Goal: Information Seeking & Learning: Learn about a topic

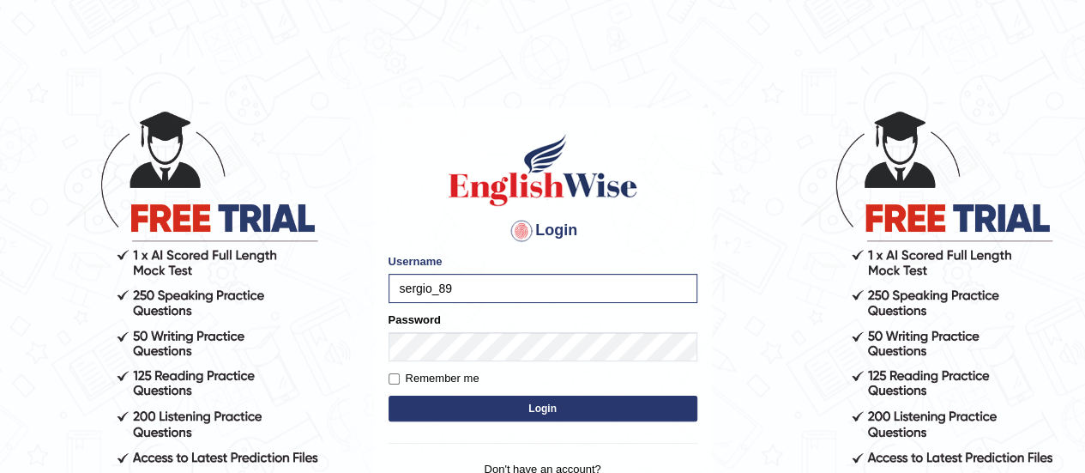
click at [388, 395] on button "Login" at bounding box center [542, 408] width 309 height 26
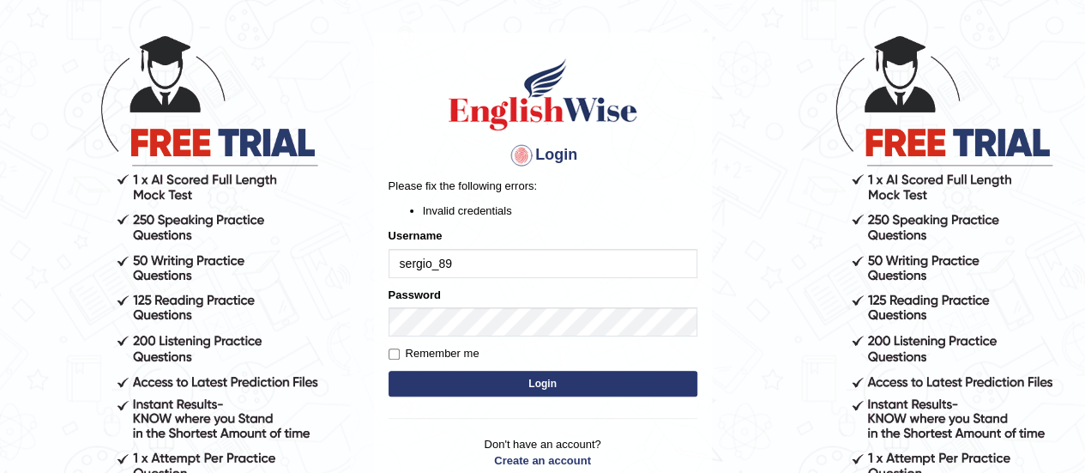
scroll to position [81, 0]
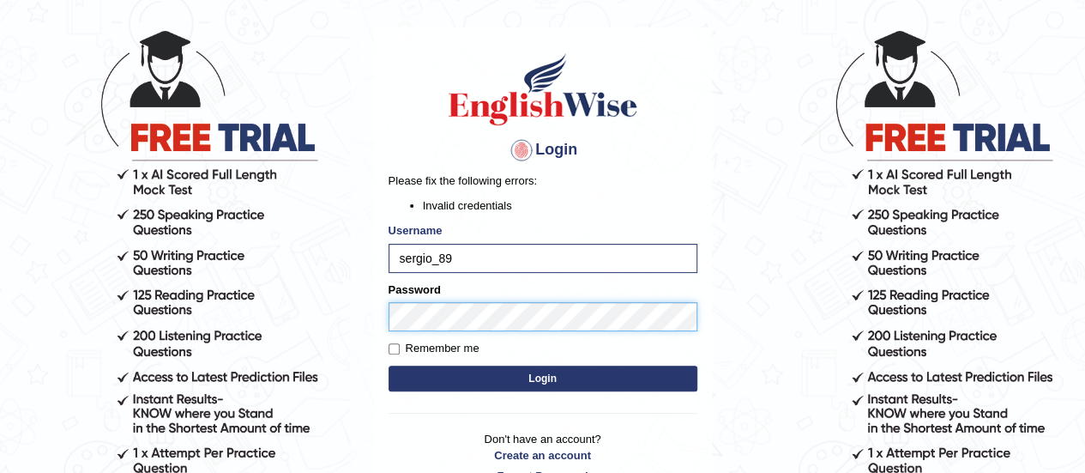
click at [363, 270] on body "Login Please fix the following errors: Invalid credentials Username sergio_89 P…" at bounding box center [542, 209] width 1085 height 473
click at [388, 365] on button "Login" at bounding box center [542, 378] width 309 height 26
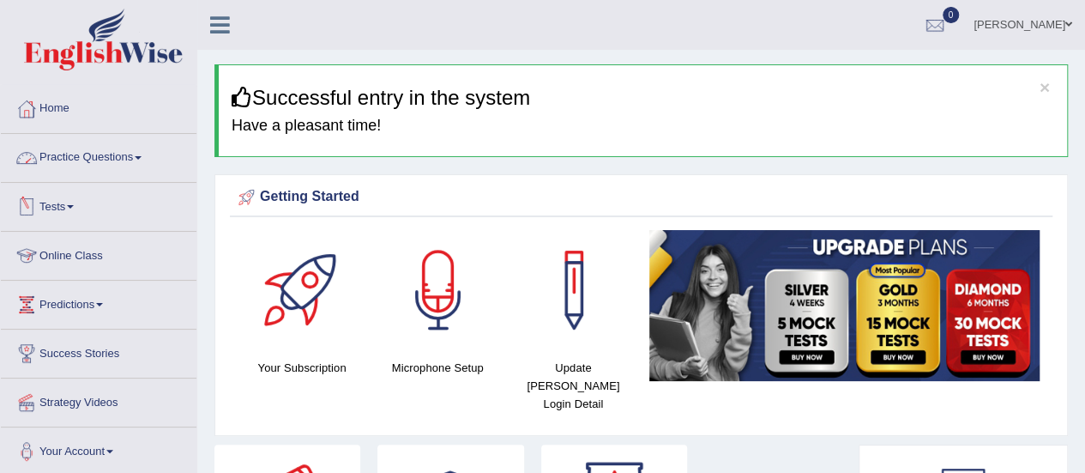
click at [105, 162] on link "Practice Questions" at bounding box center [99, 155] width 196 height 43
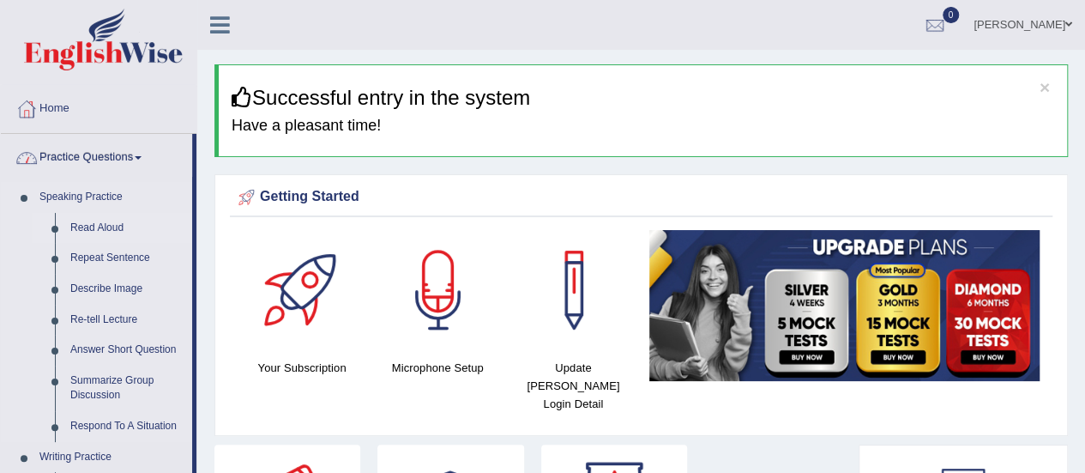
click at [105, 214] on link "Read Aloud" at bounding box center [127, 228] width 129 height 31
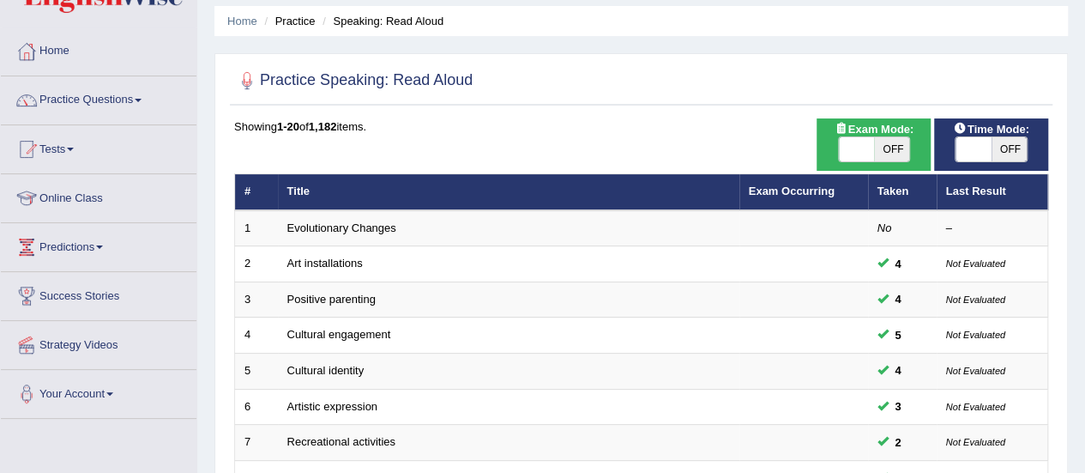
scroll to position [56, 0]
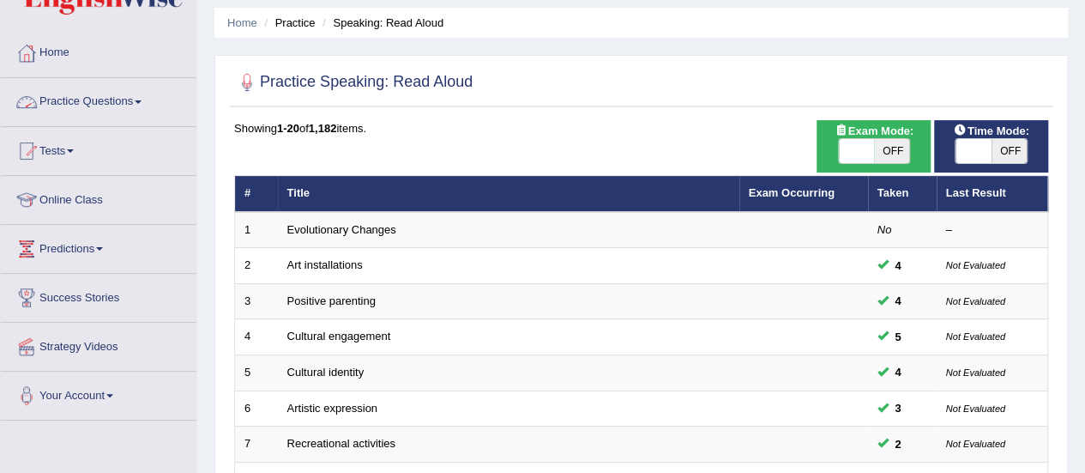
click at [124, 97] on link "Practice Questions" at bounding box center [99, 99] width 196 height 43
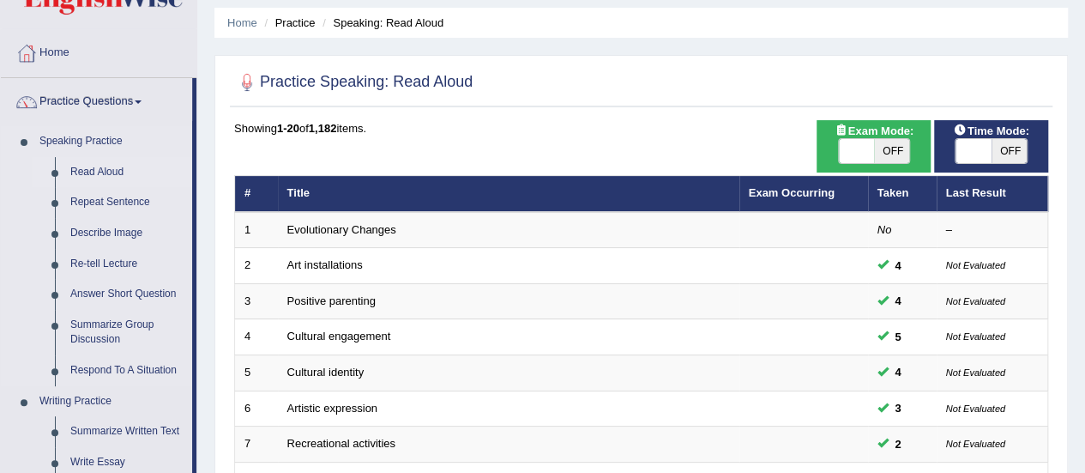
click at [101, 170] on link "Read Aloud" at bounding box center [127, 172] width 129 height 31
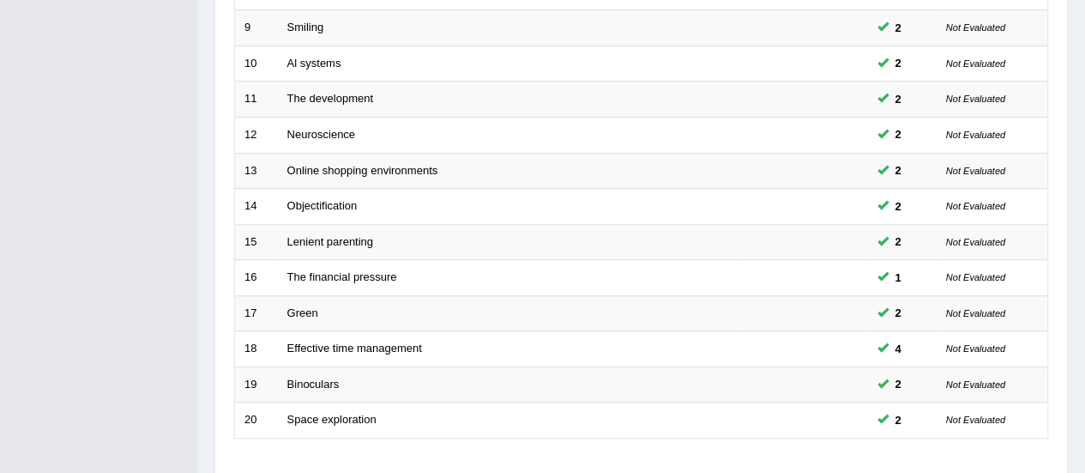
scroll to position [654, 0]
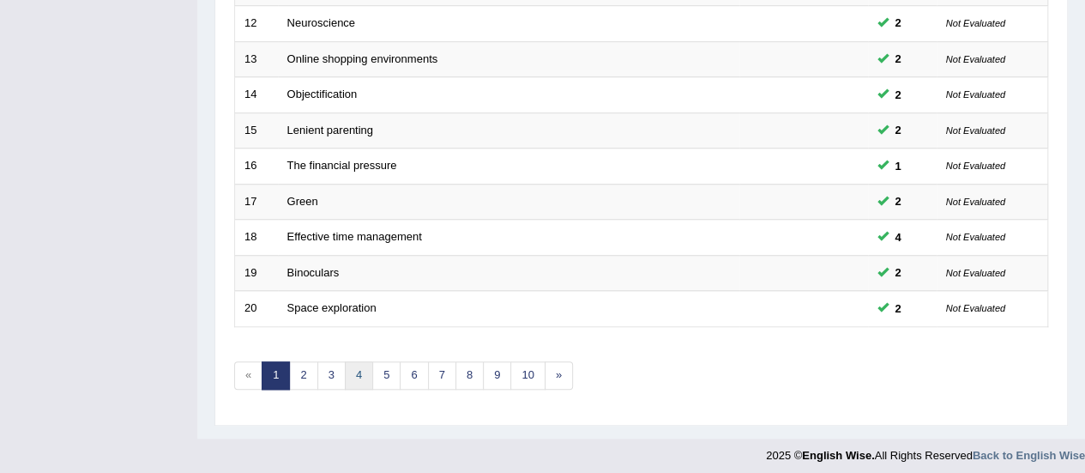
click at [352, 365] on link "4" at bounding box center [359, 375] width 28 height 28
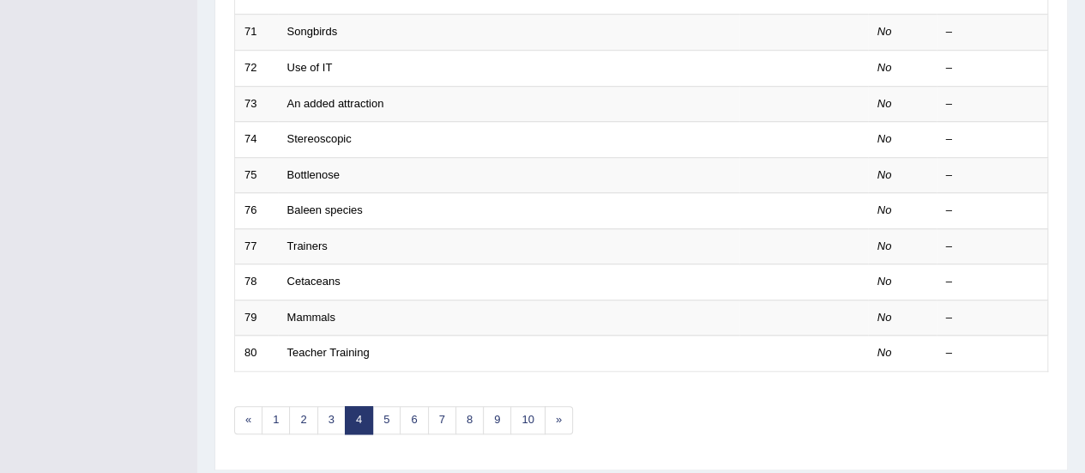
scroll to position [654, 0]
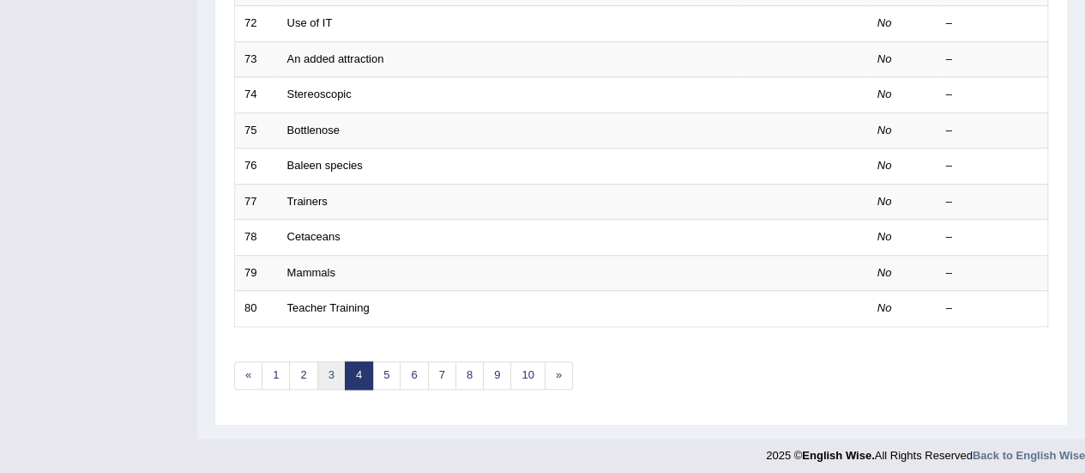
click at [331, 375] on link "3" at bounding box center [331, 375] width 28 height 28
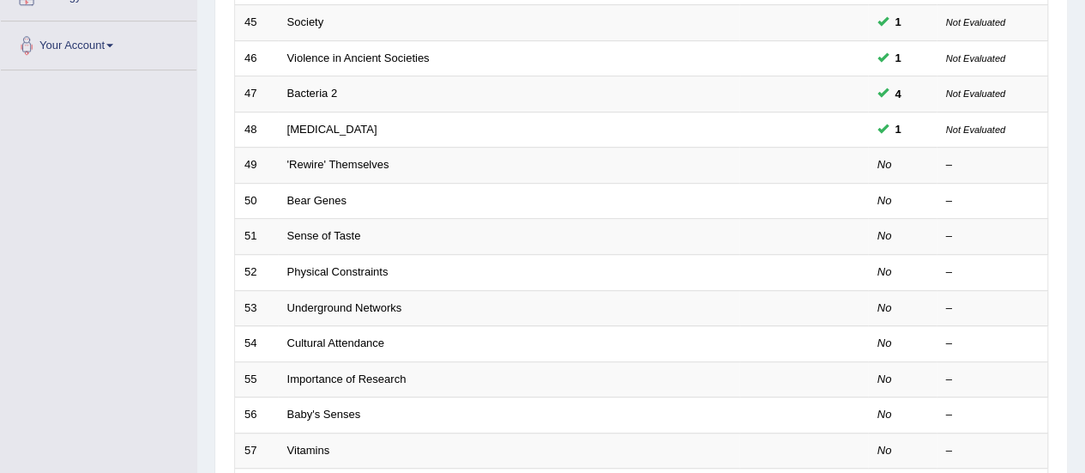
scroll to position [393, 0]
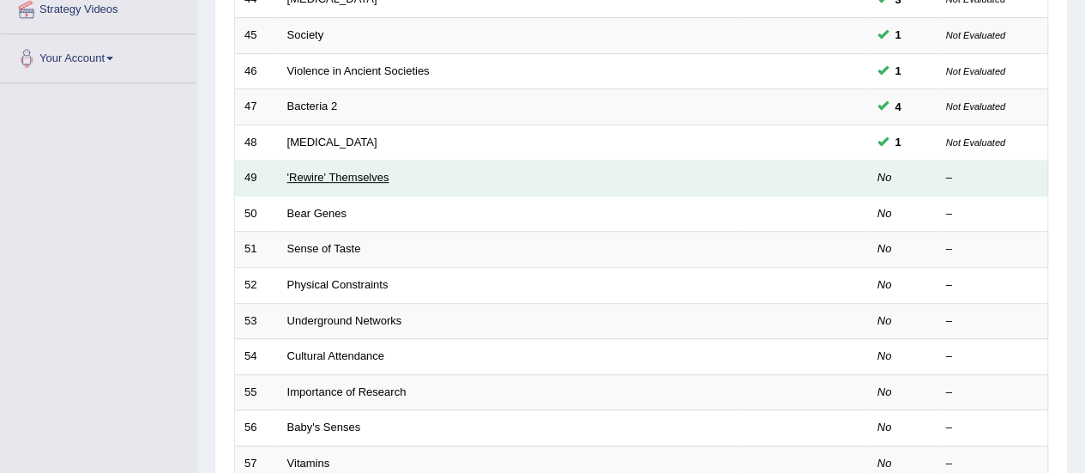
click at [362, 176] on link "'Rewire' Themselves" at bounding box center [338, 177] width 102 height 13
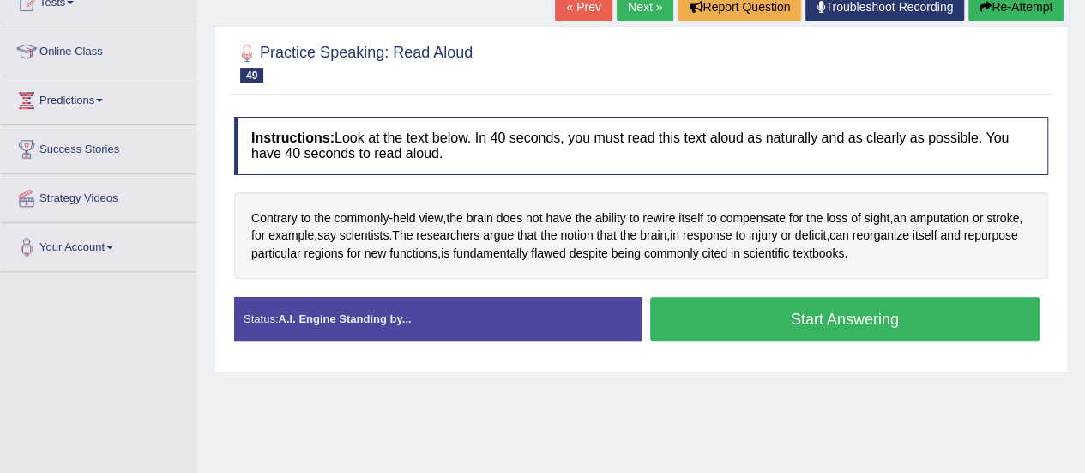
scroll to position [207, 0]
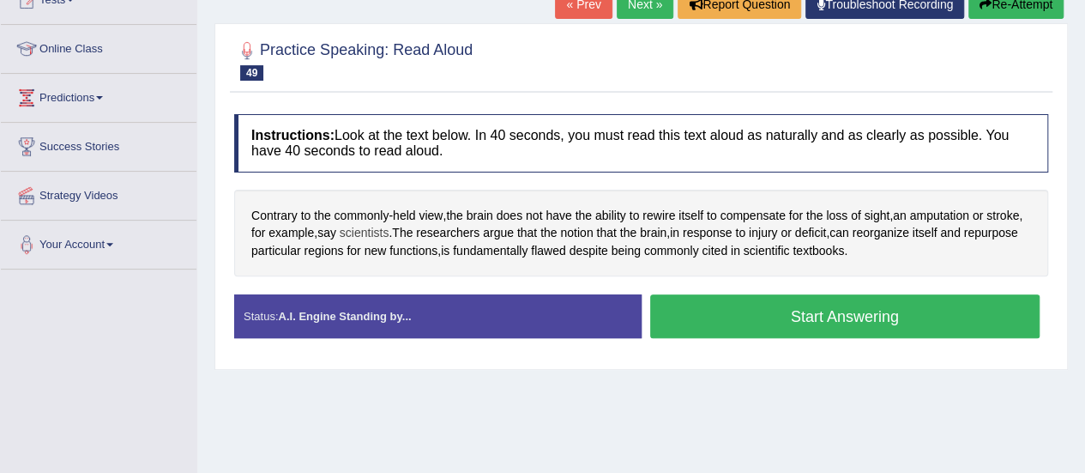
click at [376, 233] on span "scientists" at bounding box center [365, 233] width 50 height 18
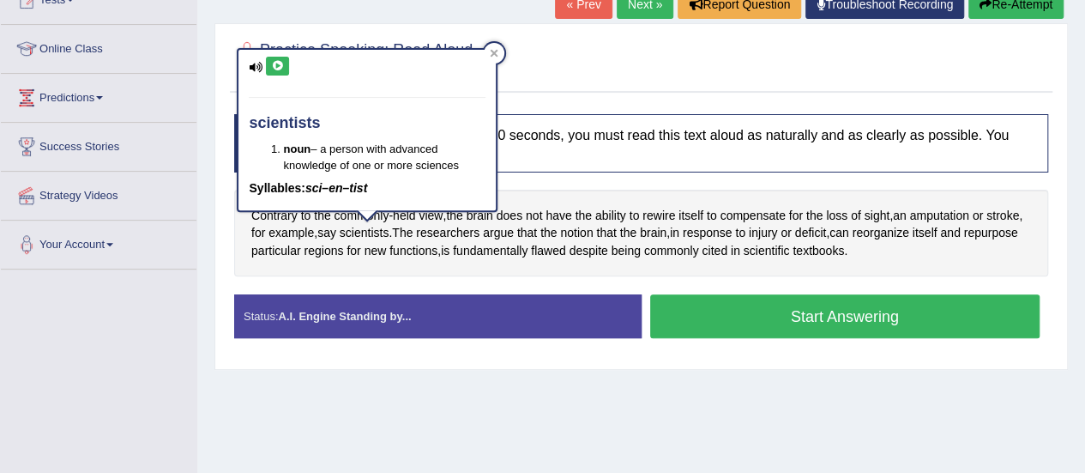
click at [271, 57] on button at bounding box center [277, 66] width 23 height 19
click at [498, 60] on div at bounding box center [494, 53] width 21 height 21
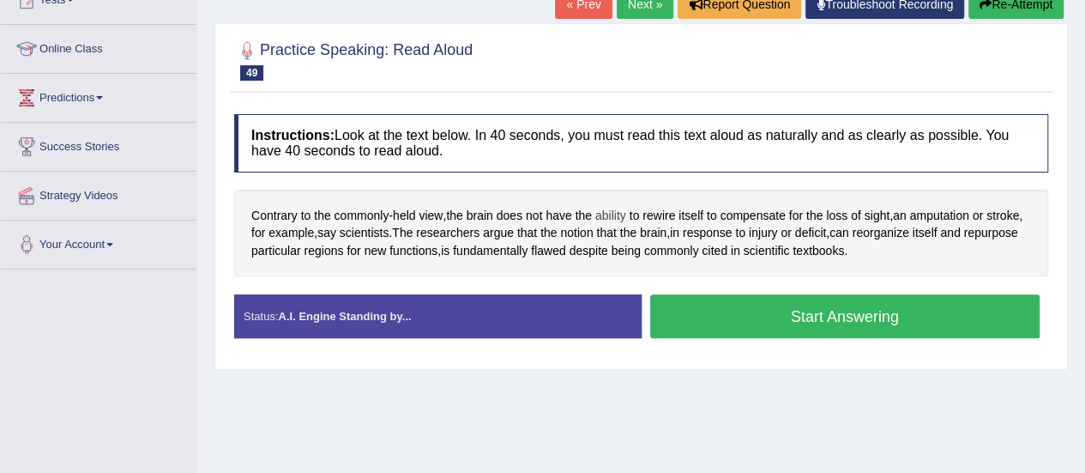
click at [599, 211] on span "ability" at bounding box center [610, 216] width 31 height 18
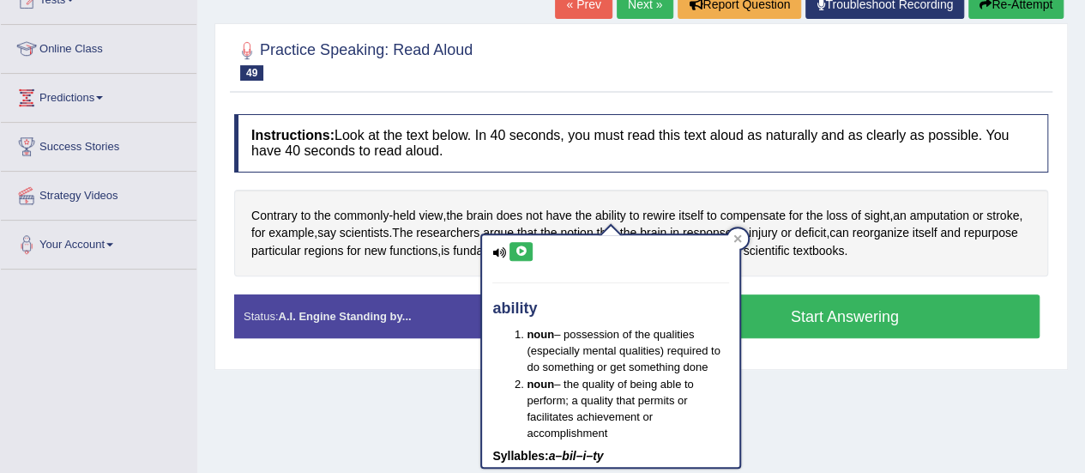
click at [521, 251] on icon at bounding box center [521, 251] width 13 height 10
click at [738, 238] on icon at bounding box center [738, 239] width 8 height 8
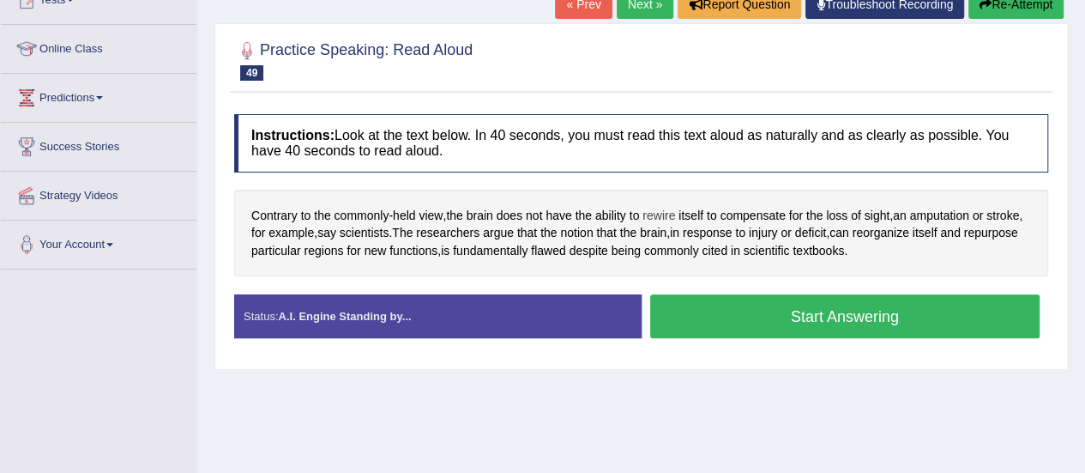
click at [665, 211] on span "rewire" at bounding box center [658, 216] width 33 height 18
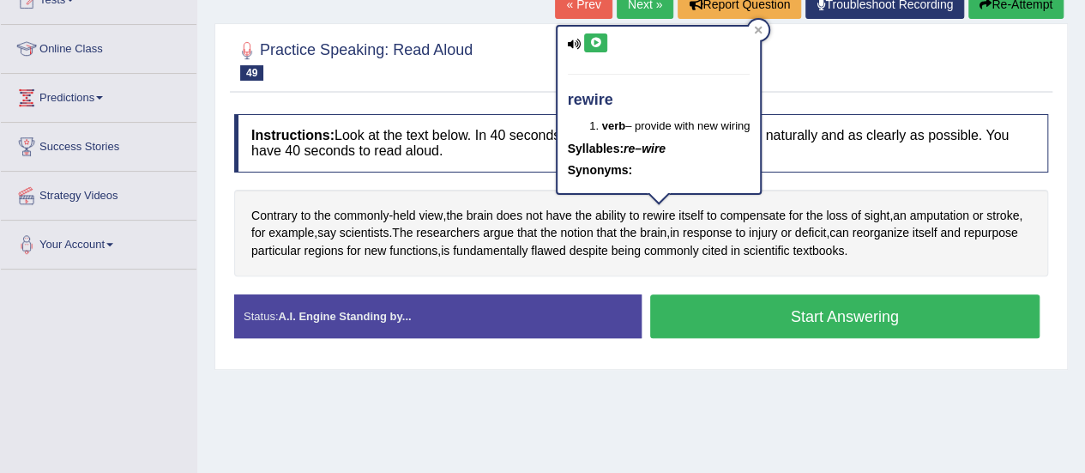
click at [598, 35] on button at bounding box center [595, 42] width 23 height 19
click at [760, 39] on div at bounding box center [758, 30] width 21 height 21
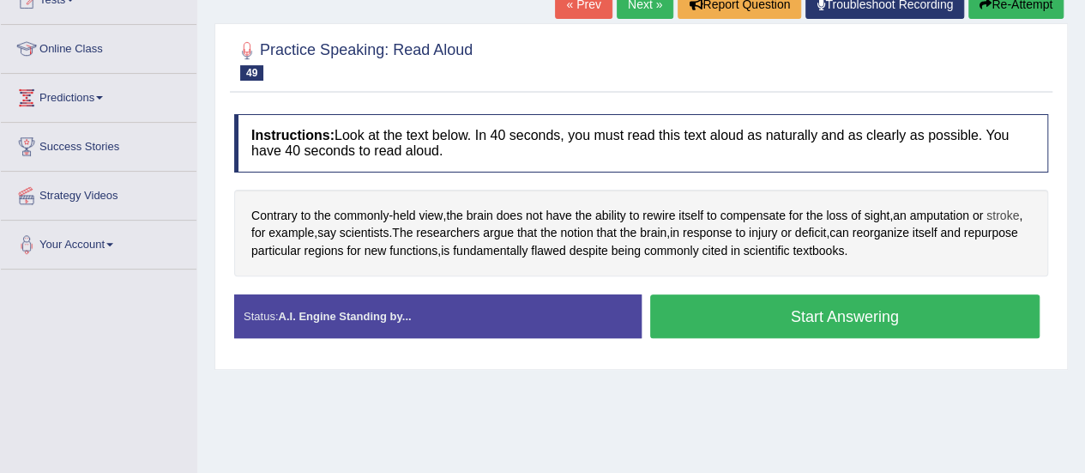
click at [1010, 217] on span "stroke" at bounding box center [1002, 216] width 33 height 18
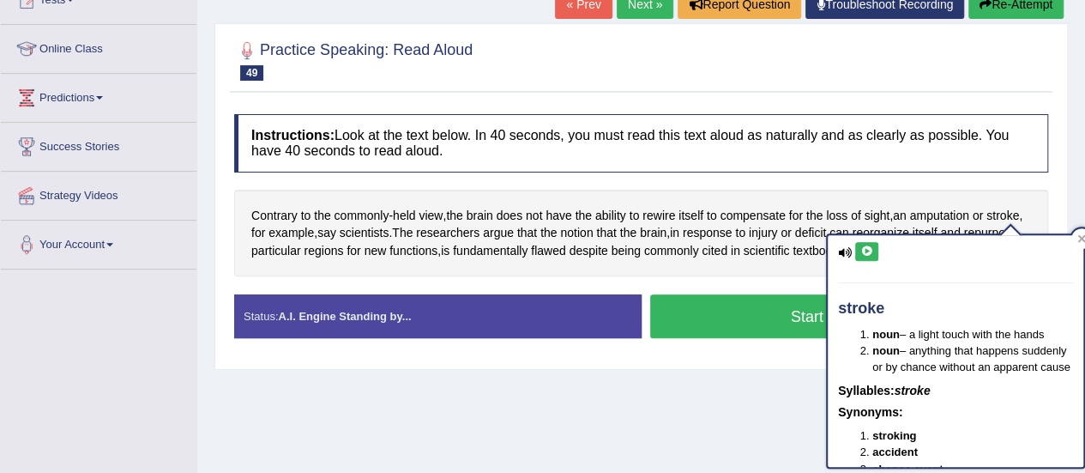
click at [876, 251] on button at bounding box center [866, 251] width 23 height 19
click at [523, 224] on span "that" at bounding box center [527, 233] width 20 height 18
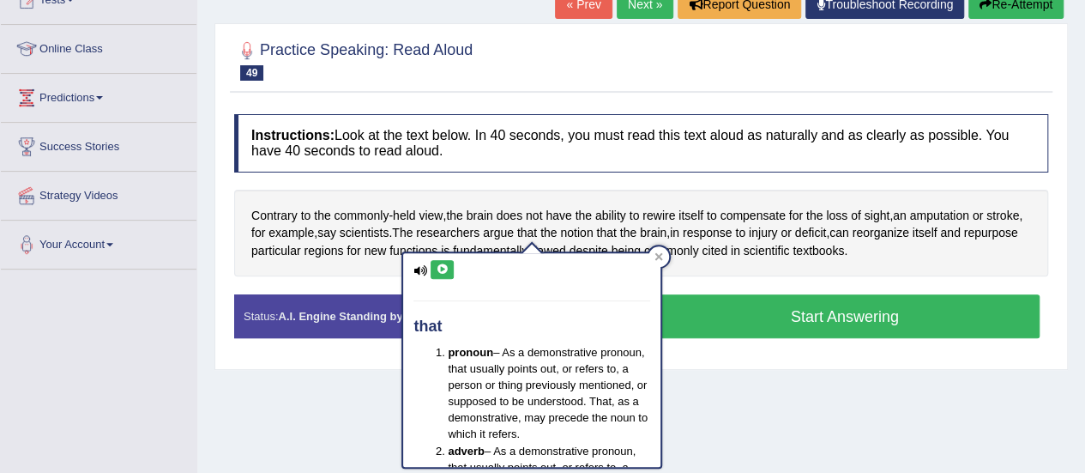
click at [520, 226] on div "Contrary to the commonly - held view , the brain does not have the ability to r…" at bounding box center [641, 233] width 814 height 87
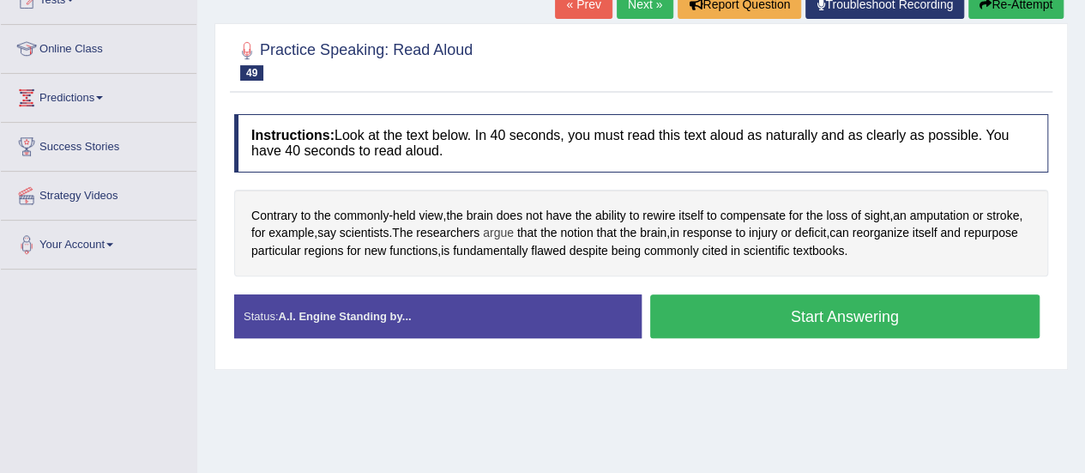
click at [510, 228] on span "argue" at bounding box center [498, 233] width 31 height 18
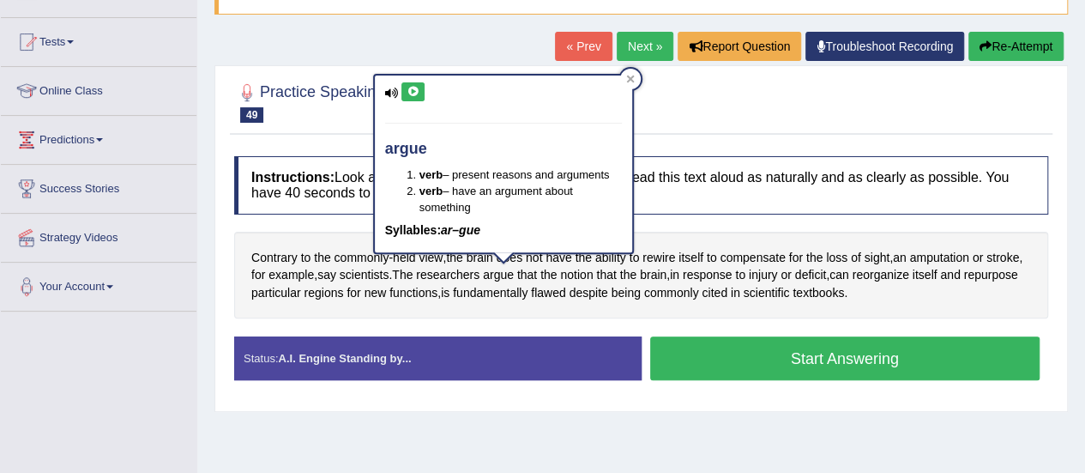
scroll to position [165, 0]
click at [406, 93] on icon at bounding box center [412, 92] width 13 height 10
click at [408, 93] on icon at bounding box center [412, 92] width 13 height 10
click at [633, 87] on div at bounding box center [630, 79] width 21 height 21
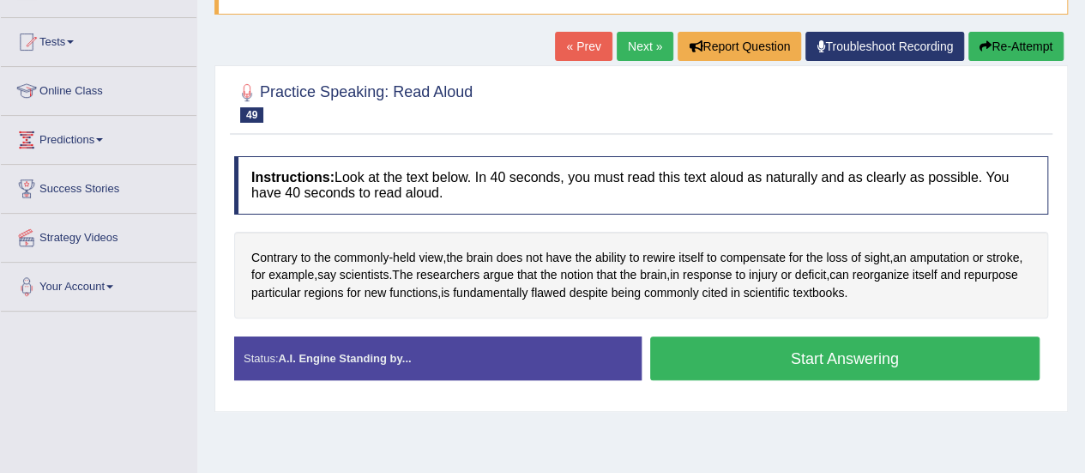
click at [616, 300] on div "Contrary to the commonly - held view , the brain does not have the ability to r…" at bounding box center [641, 275] width 814 height 87
click at [607, 296] on span "despite" at bounding box center [588, 293] width 39 height 18
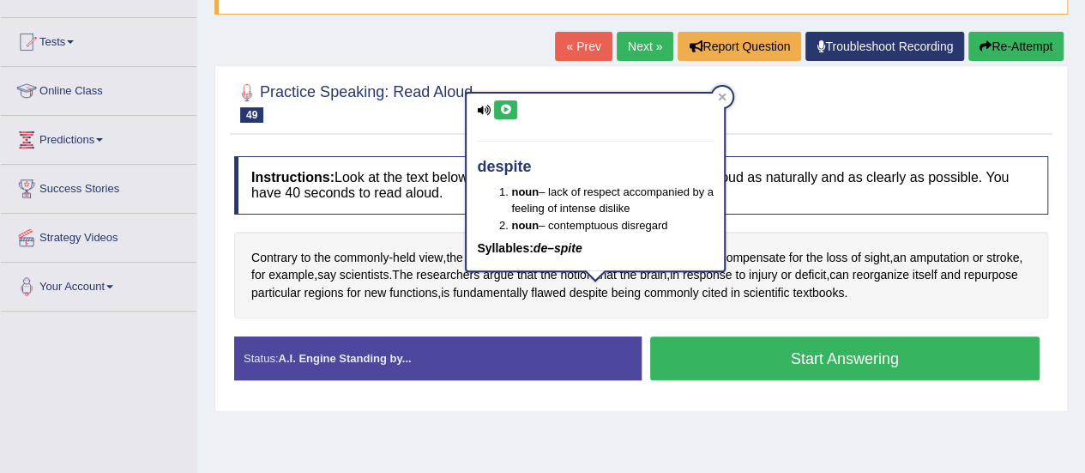
click at [501, 114] on button at bounding box center [505, 109] width 23 height 19
click at [726, 105] on div "despite noun – lack of respect accompanied by a feeling of intense dislike noun…" at bounding box center [595, 188] width 261 height 192
click at [722, 97] on icon at bounding box center [723, 97] width 8 height 8
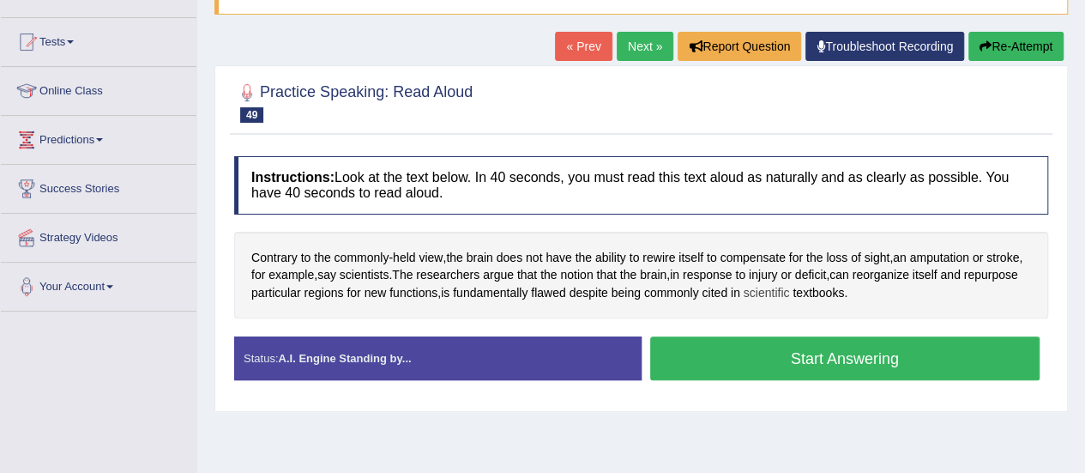
click at [790, 287] on span "scientific" at bounding box center [767, 293] width 46 height 18
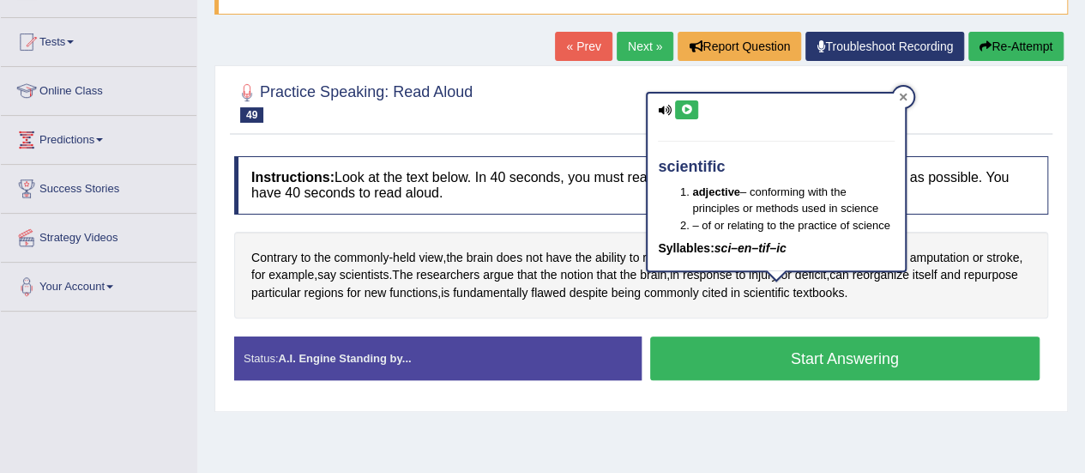
click at [912, 97] on div at bounding box center [903, 97] width 21 height 21
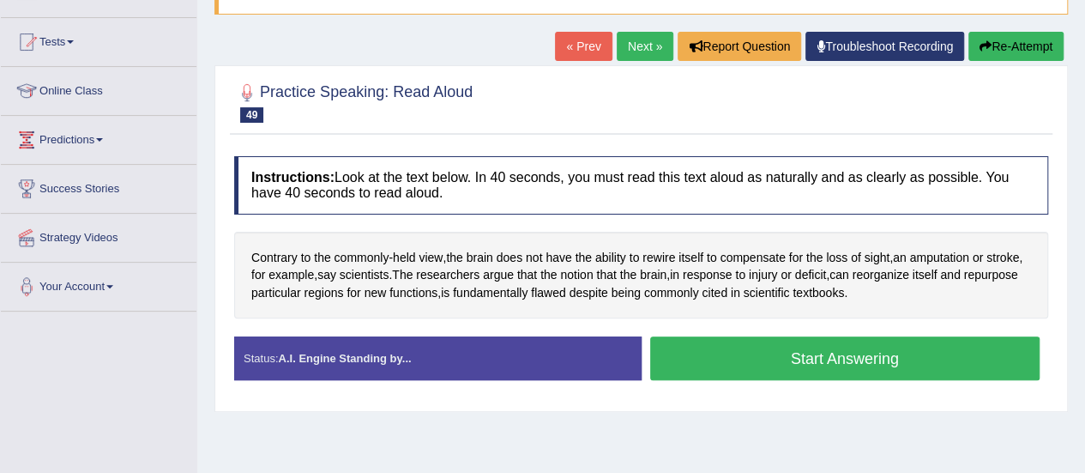
click at [767, 345] on button "Start Answering" at bounding box center [845, 358] width 390 height 44
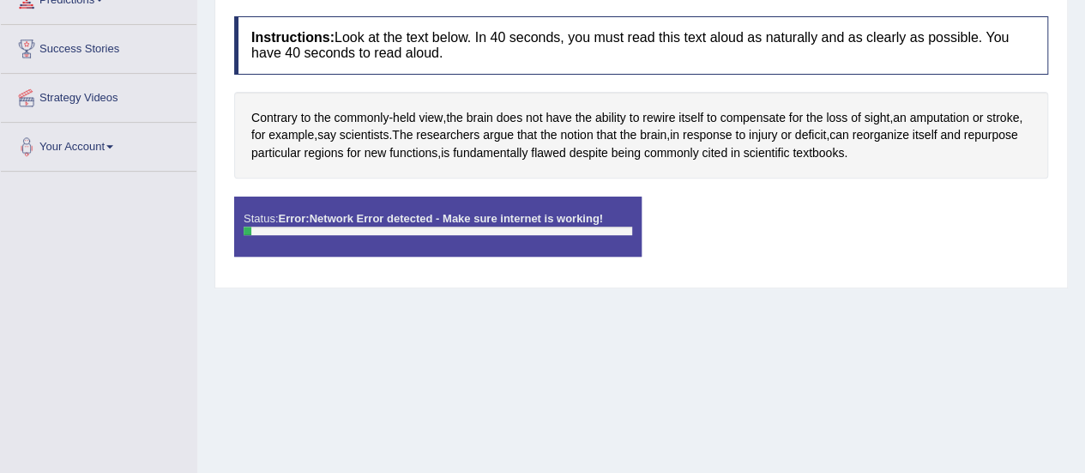
scroll to position [309, 0]
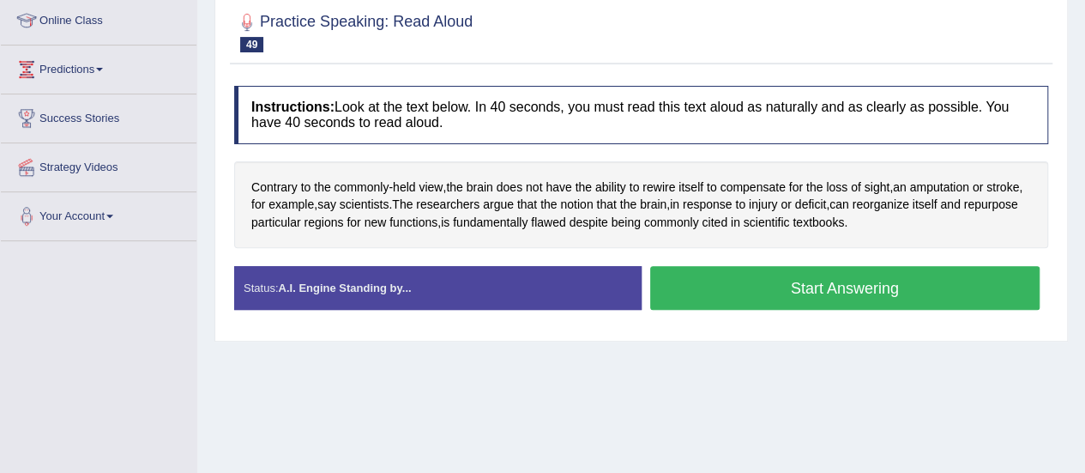
scroll to position [236, 0]
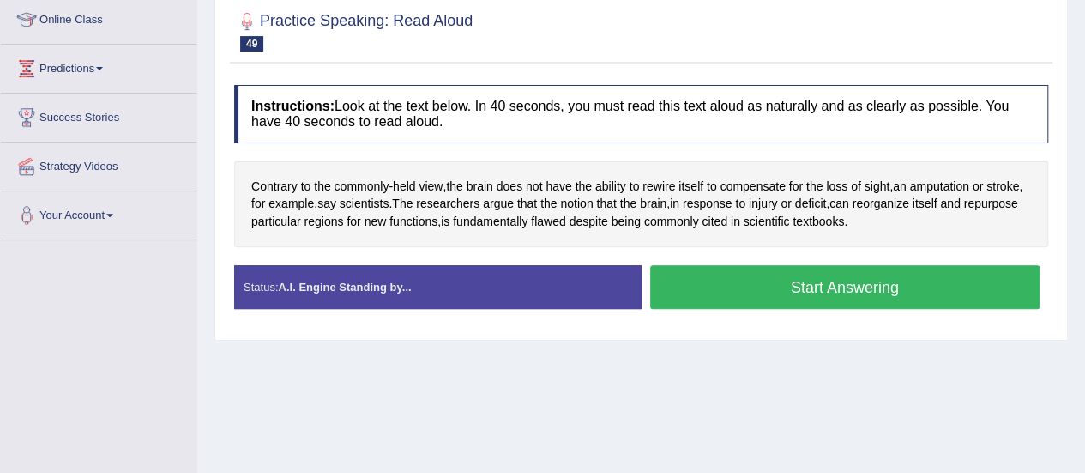
click at [858, 282] on button "Start Answering" at bounding box center [845, 287] width 390 height 44
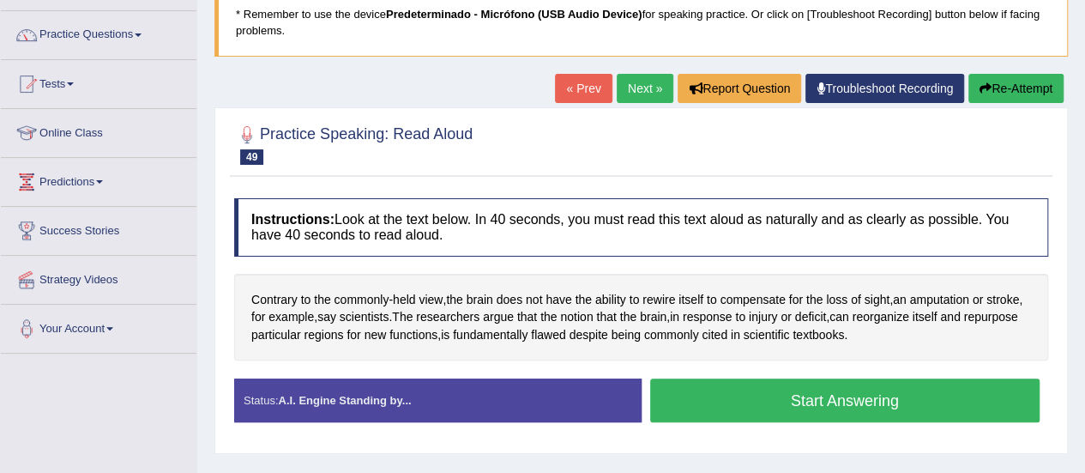
scroll to position [130, 0]
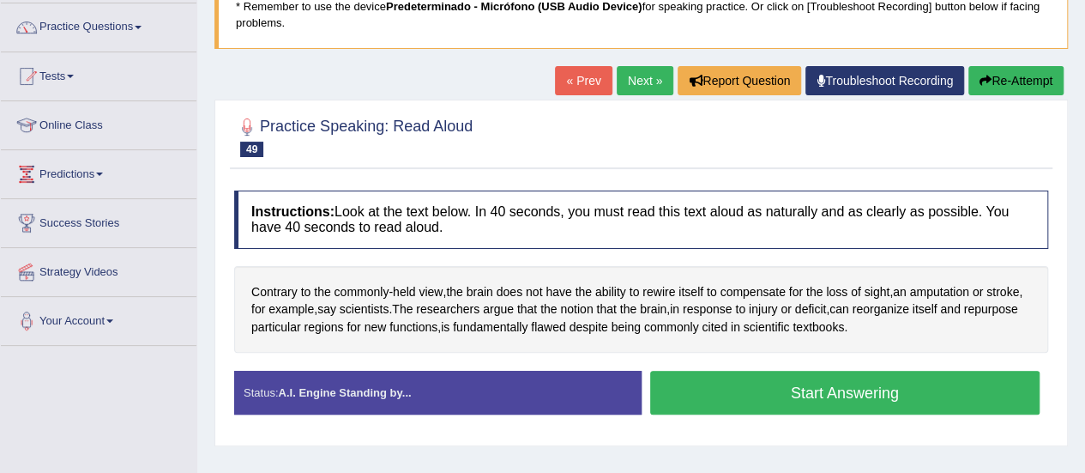
click at [829, 385] on button "Start Answering" at bounding box center [845, 392] width 390 height 44
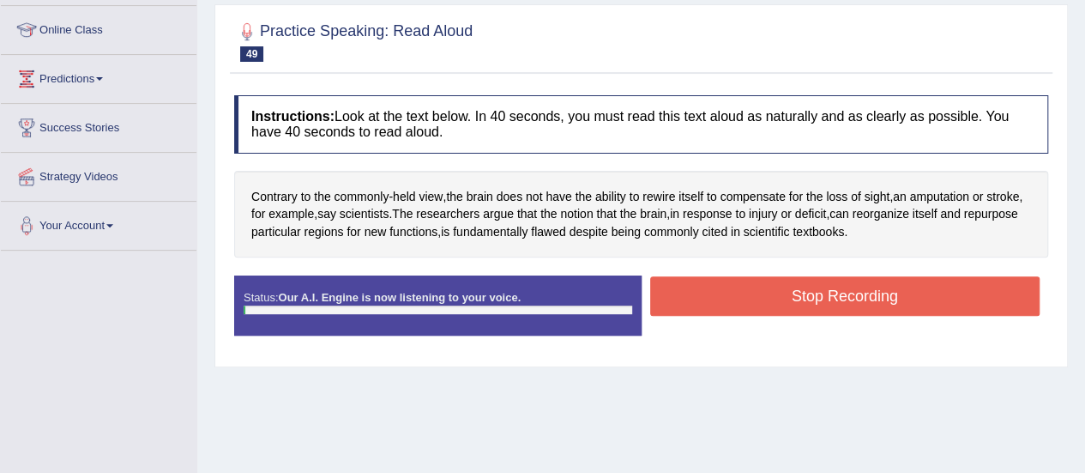
scroll to position [228, 0]
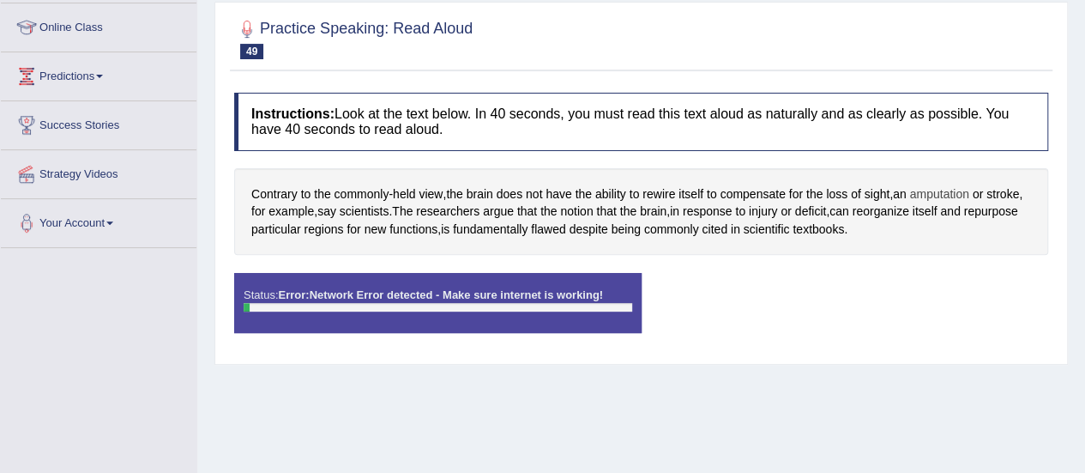
click at [276, 304] on div at bounding box center [438, 307] width 388 height 9
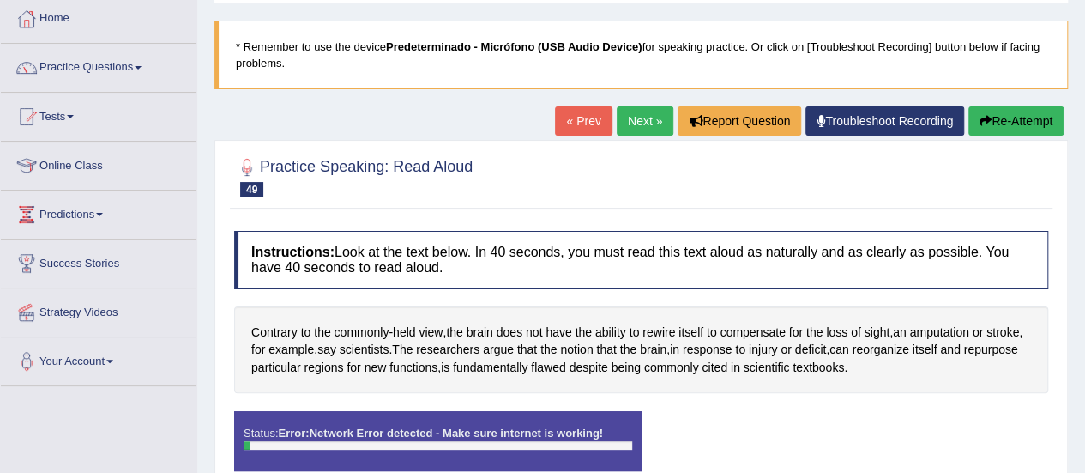
scroll to position [0, 0]
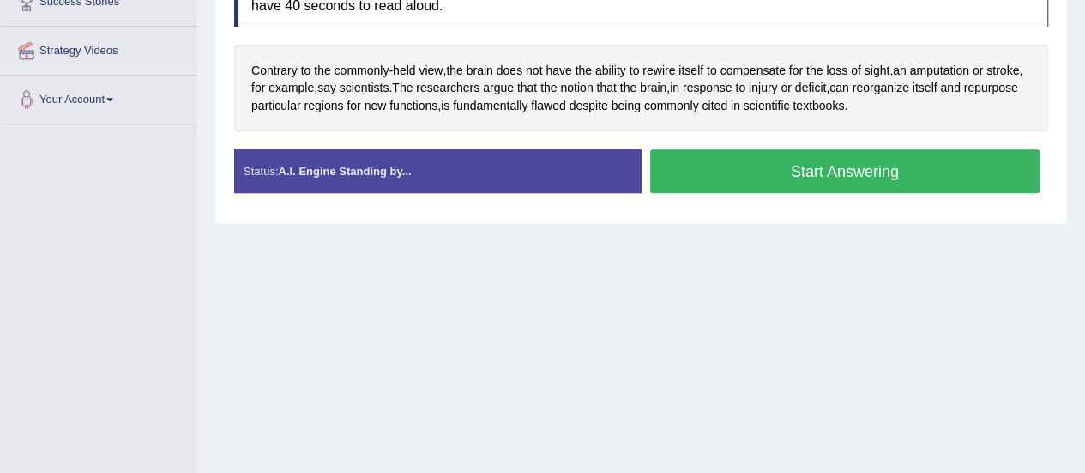
scroll to position [400, 0]
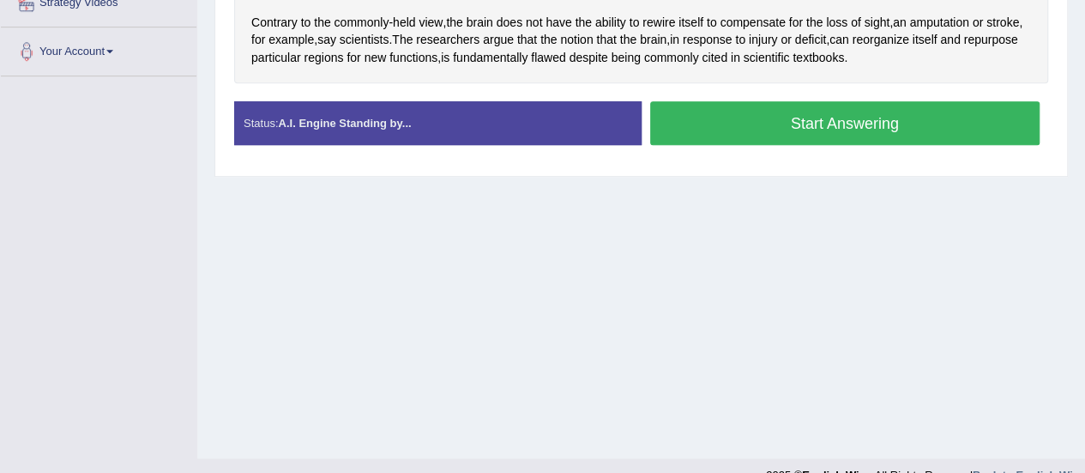
click at [927, 111] on button "Start Answering" at bounding box center [845, 123] width 390 height 44
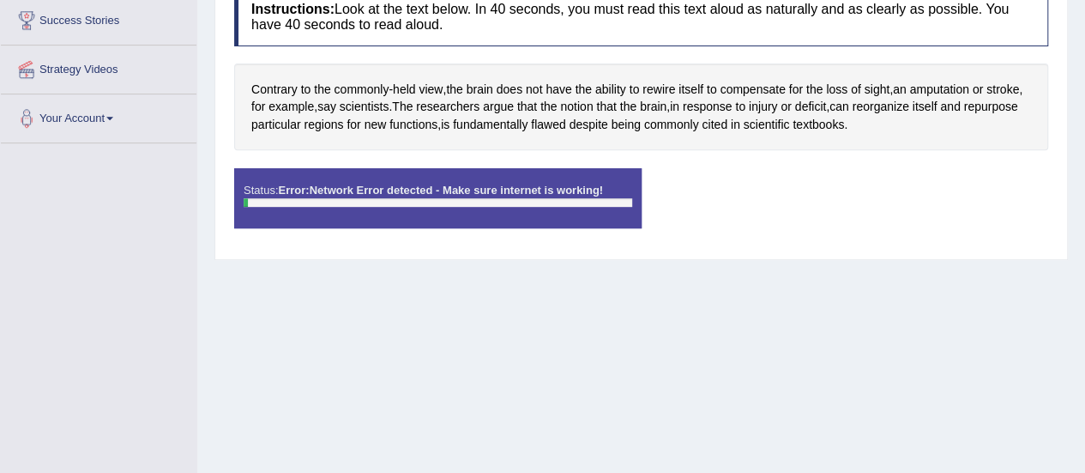
scroll to position [329, 0]
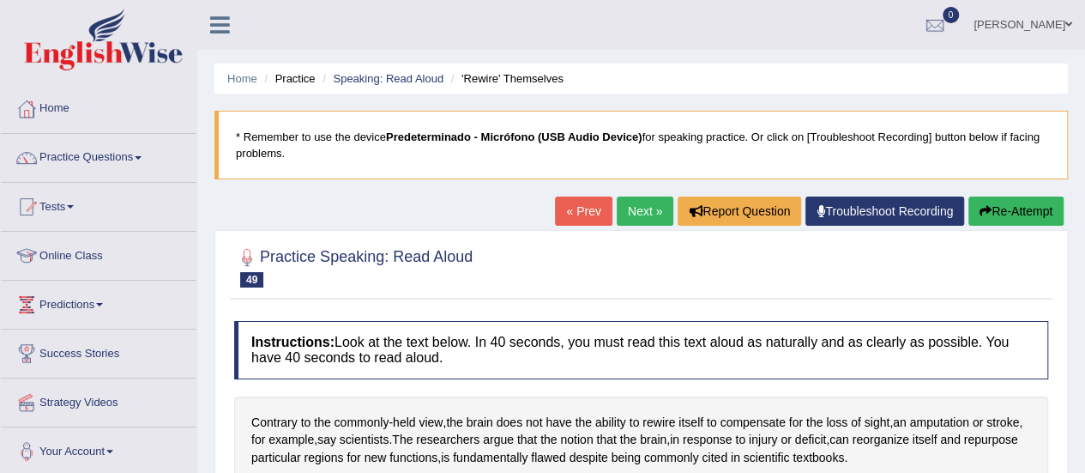
click at [82, 237] on link "Online Class" at bounding box center [99, 253] width 196 height 43
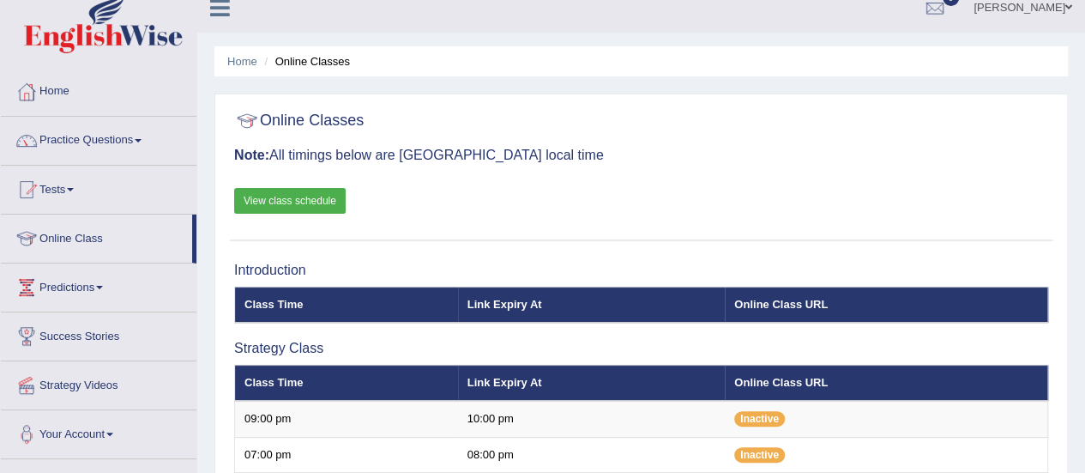
scroll to position [33, 0]
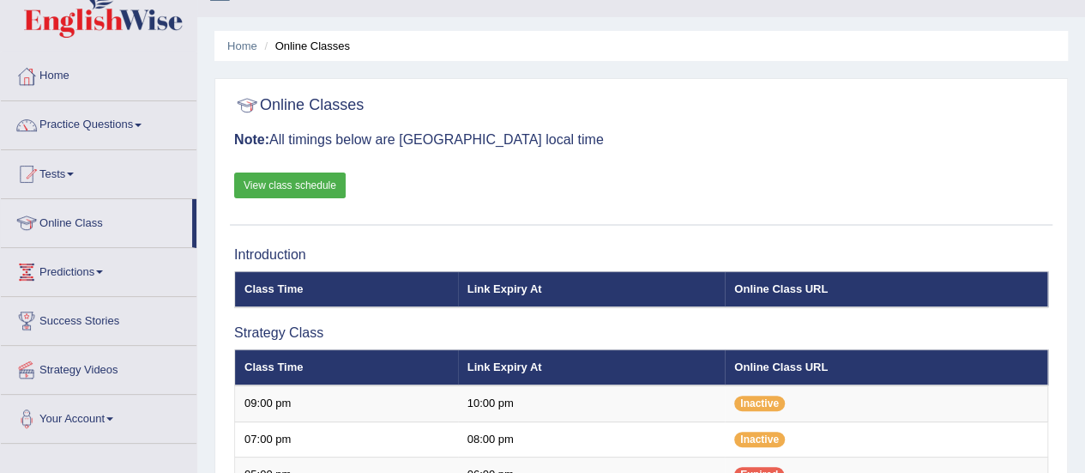
click at [83, 123] on link "Practice Questions" at bounding box center [99, 122] width 196 height 43
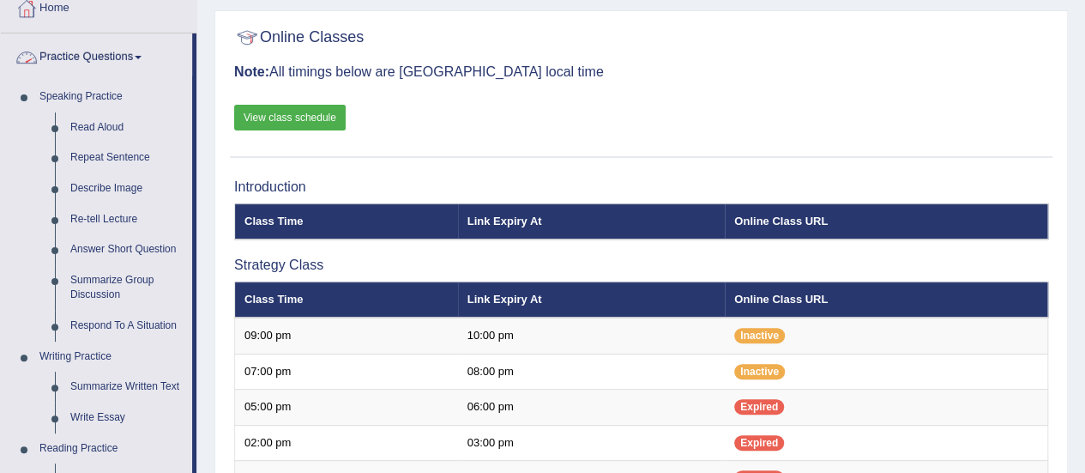
scroll to position [101, 0]
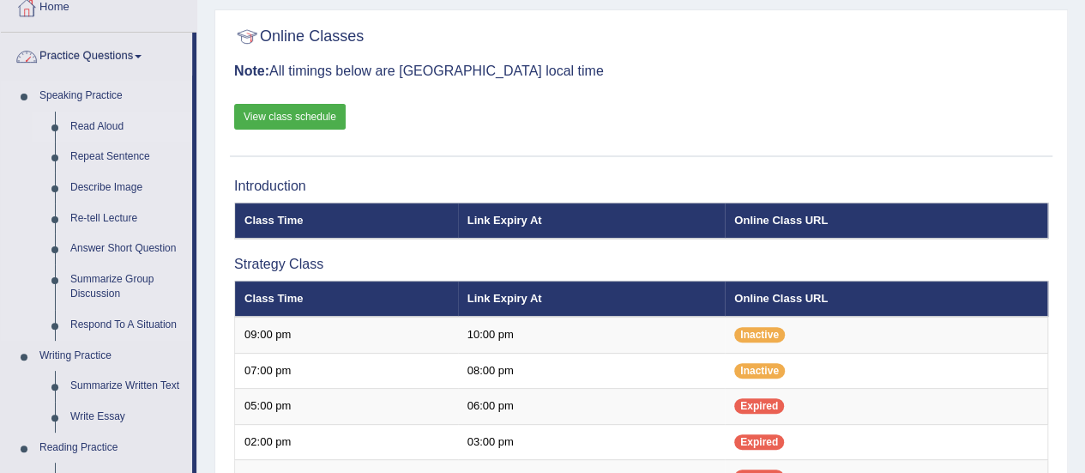
click at [79, 120] on link "Read Aloud" at bounding box center [127, 126] width 129 height 31
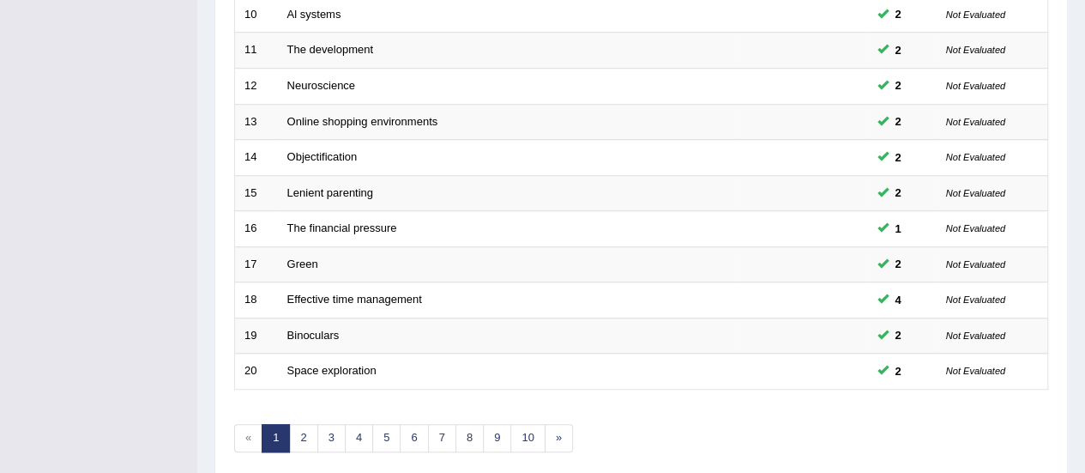
scroll to position [654, 0]
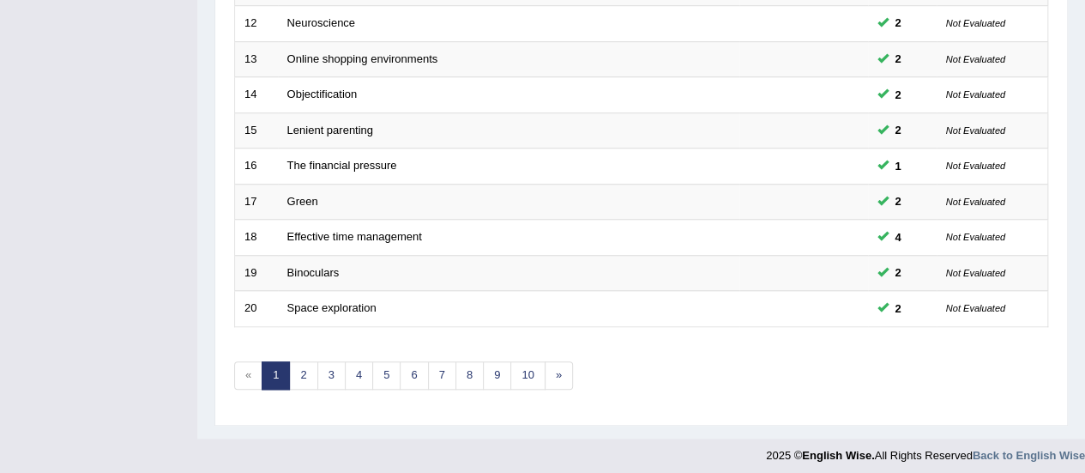
click at [328, 367] on link "3" at bounding box center [331, 375] width 28 height 28
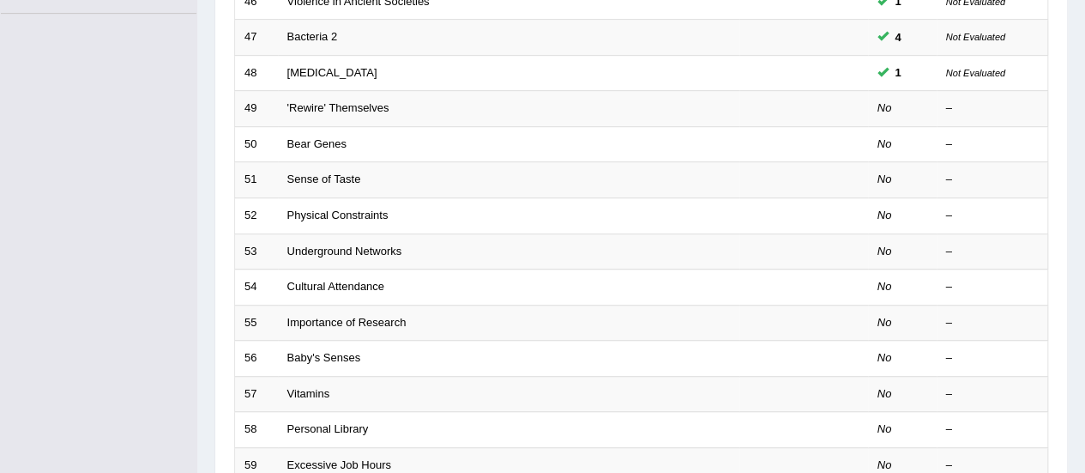
scroll to position [363, 0]
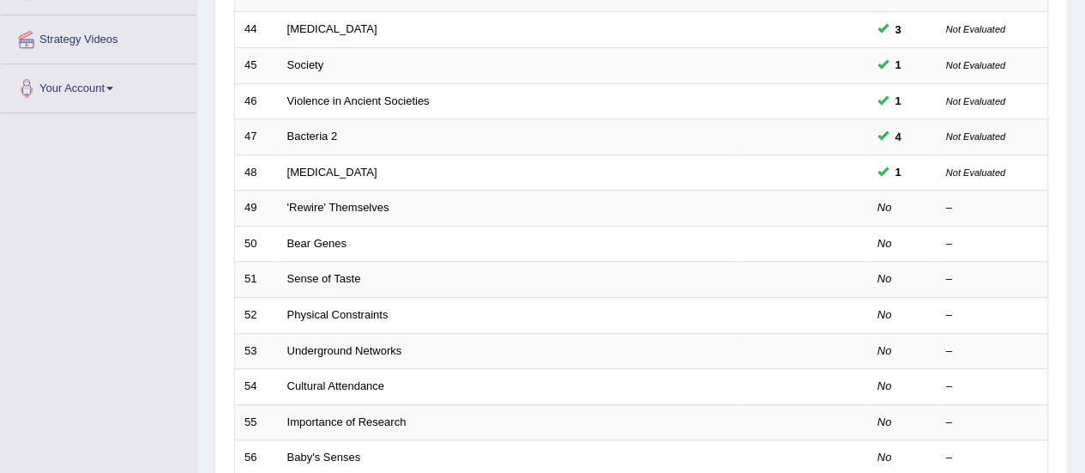
click at [230, 241] on div "Time Mode: ON OFF Exam Mode: ON OFF Showing 41-60 of 1,182 items. # Title Exam …" at bounding box center [641, 260] width 822 height 894
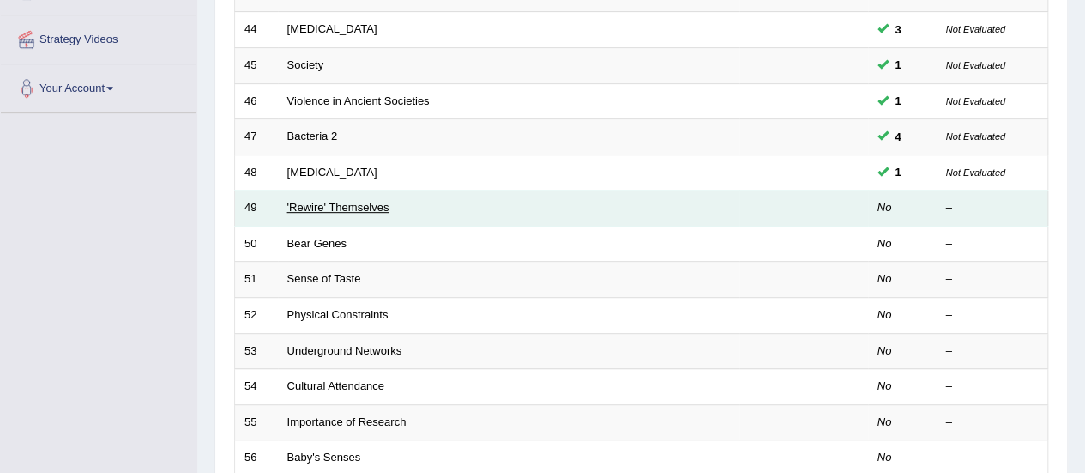
click at [304, 209] on link "'Rewire' Themselves" at bounding box center [338, 207] width 102 height 13
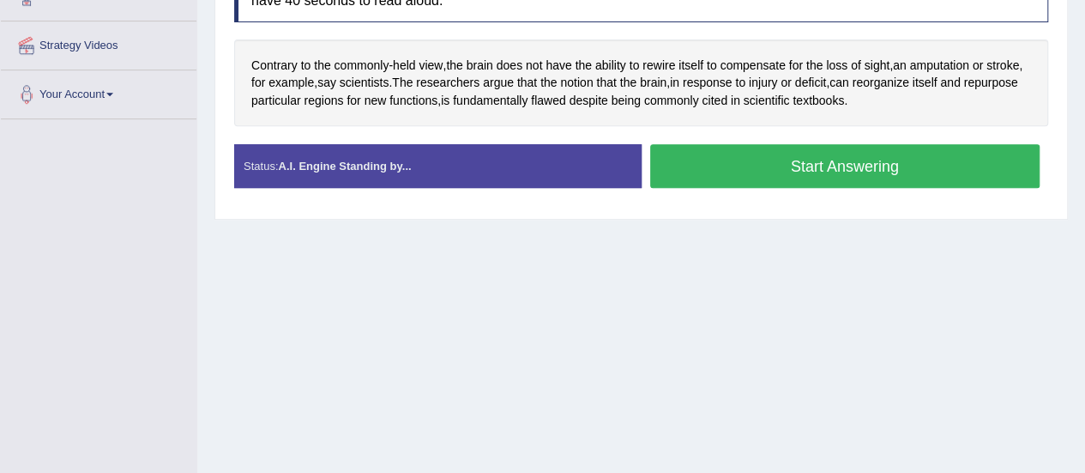
scroll to position [358, 0]
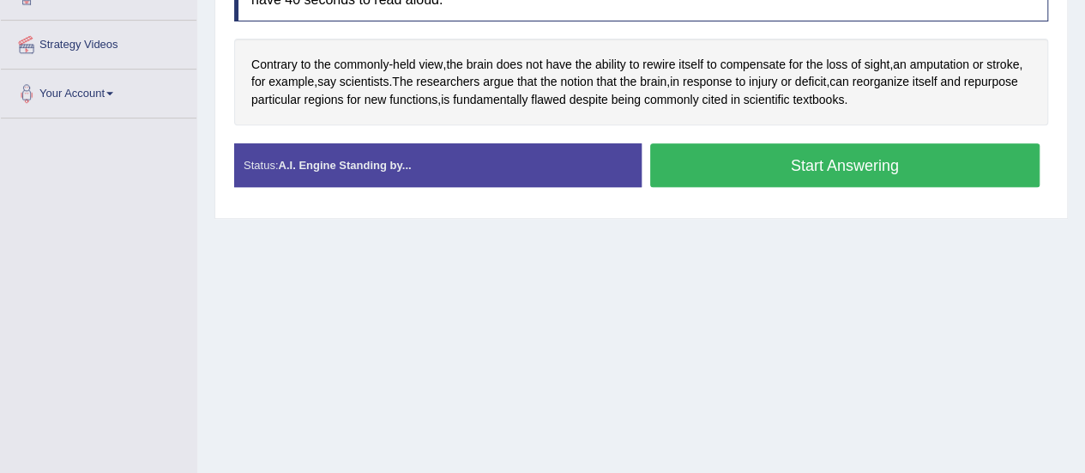
click at [779, 186] on div "Start Answering" at bounding box center [844, 167] width 407 height 48
click at [773, 166] on button "Start Answering" at bounding box center [845, 165] width 390 height 44
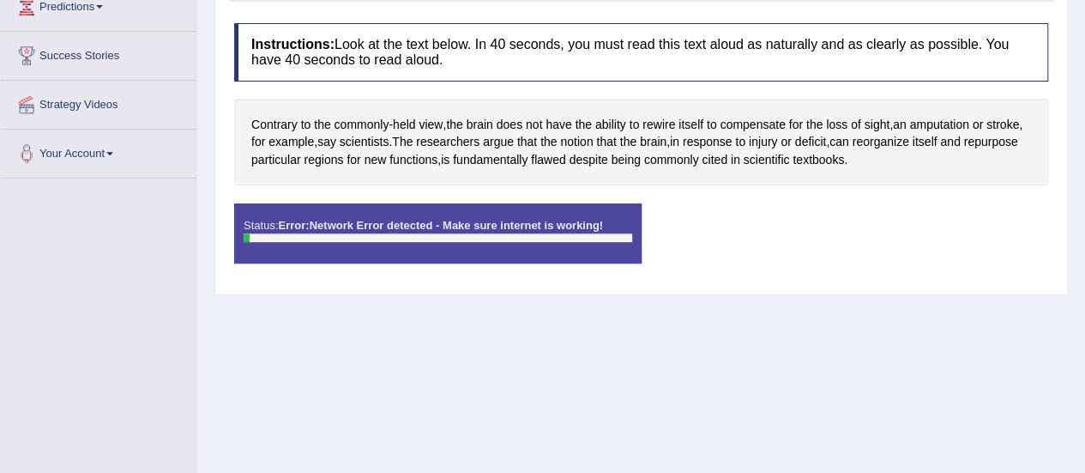
scroll to position [290, 0]
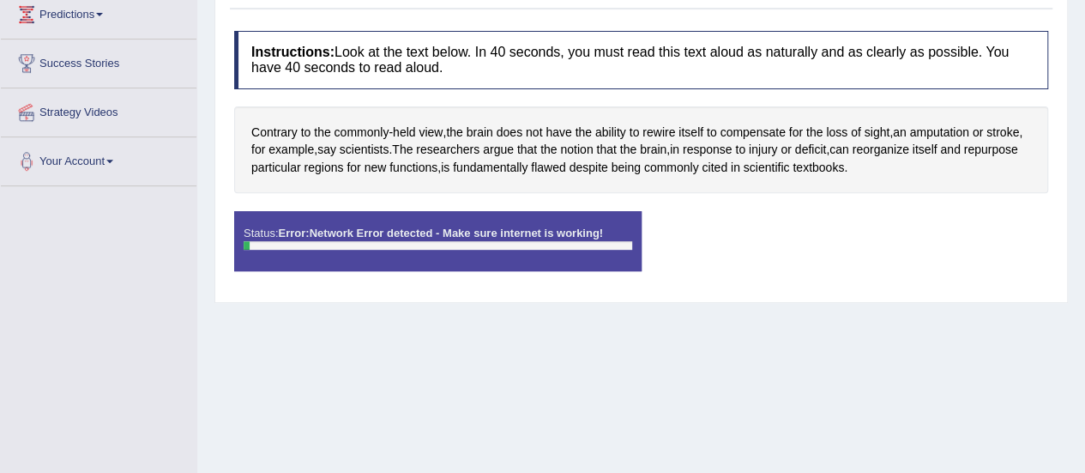
click at [700, 396] on div "Home Practice Speaking: Read [PERSON_NAME] 'Rewire' Themselves * Remember to us…" at bounding box center [641, 139] width 888 height 858
